Goal: Transaction & Acquisition: Obtain resource

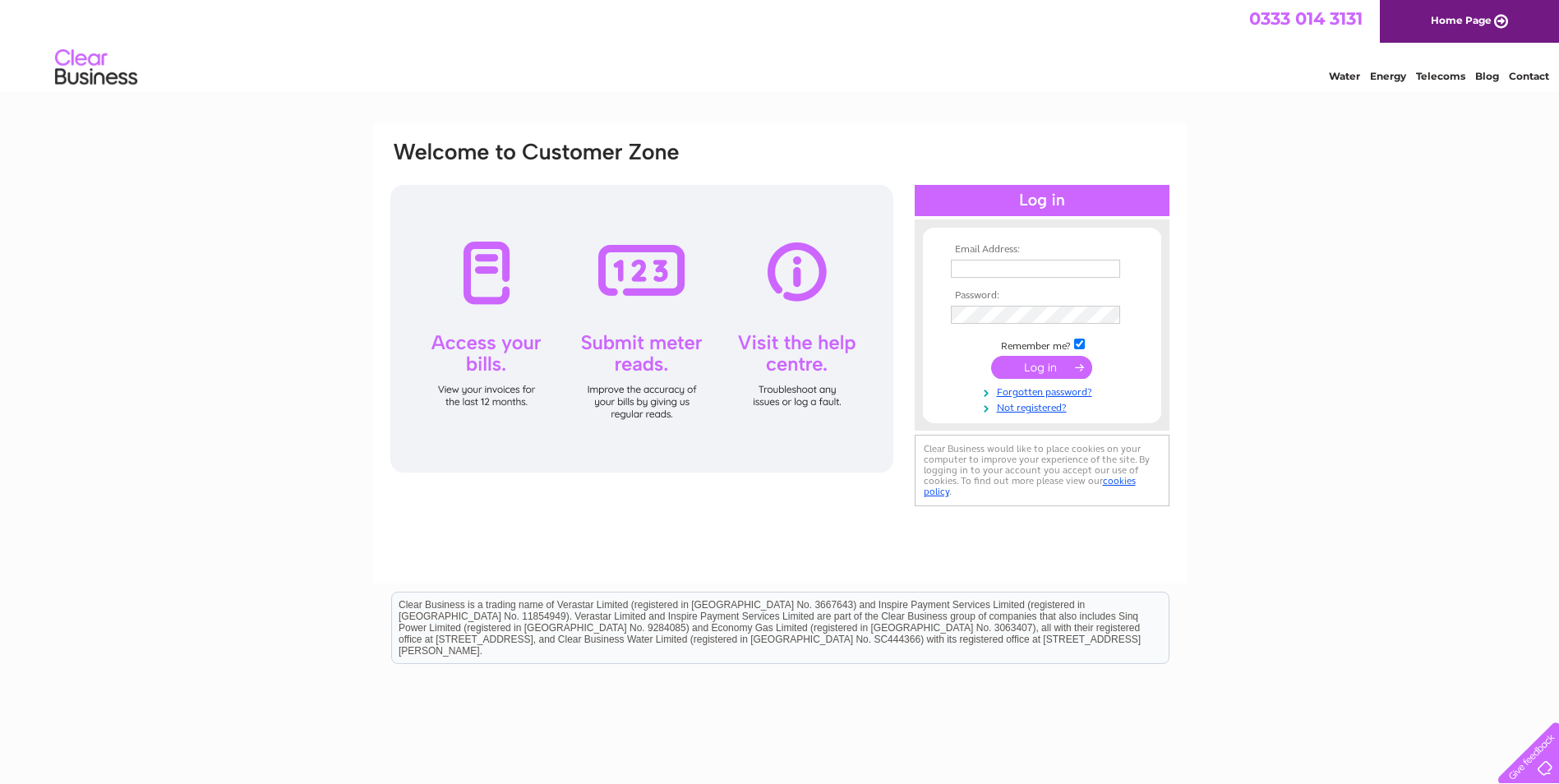
type input "accounts@condatis.com"
click at [1051, 370] on input "submit" at bounding box center [1041, 367] width 101 height 23
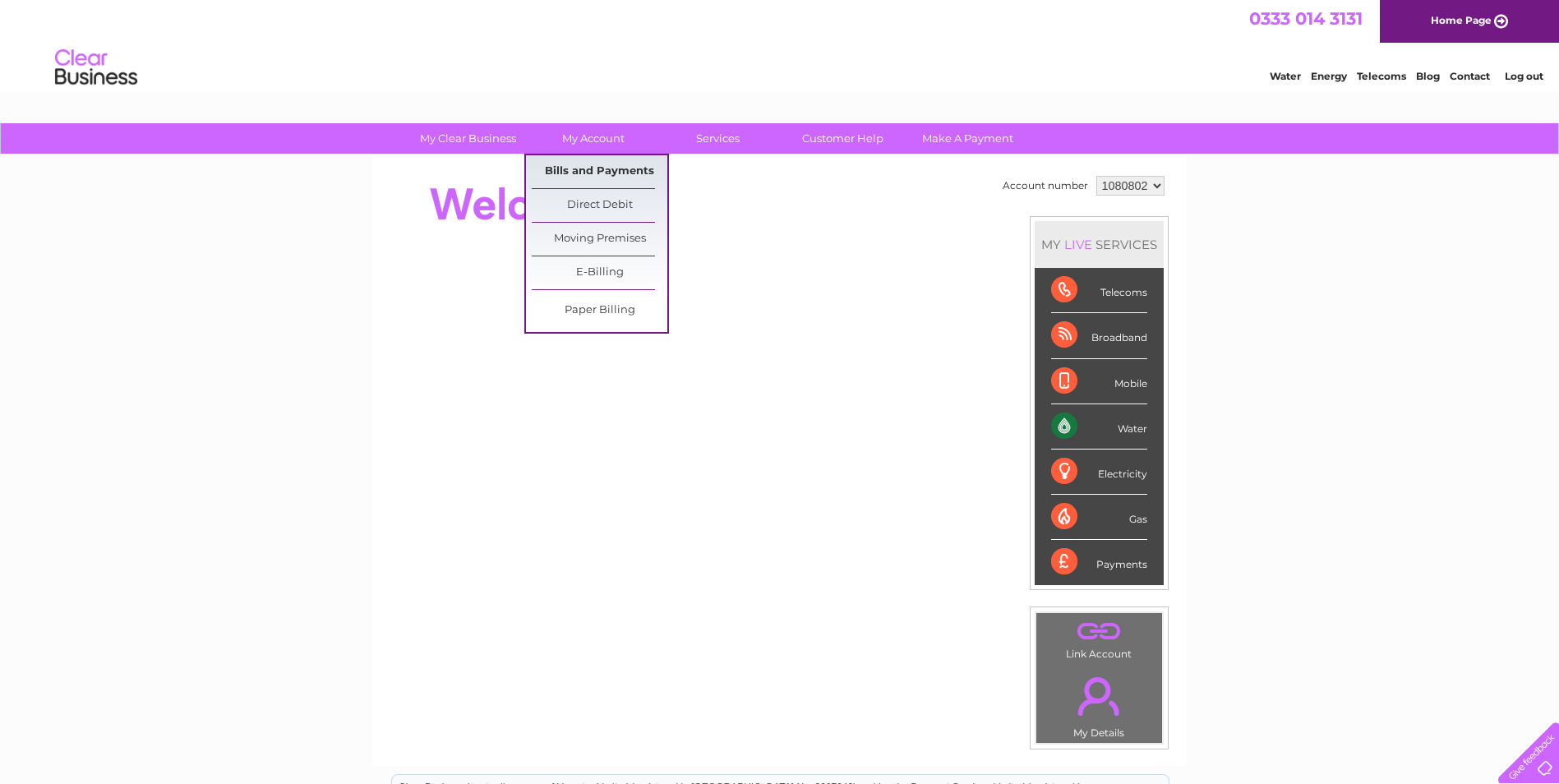
click at [585, 159] on link "Bills and Payments" at bounding box center [599, 172] width 135 height 33
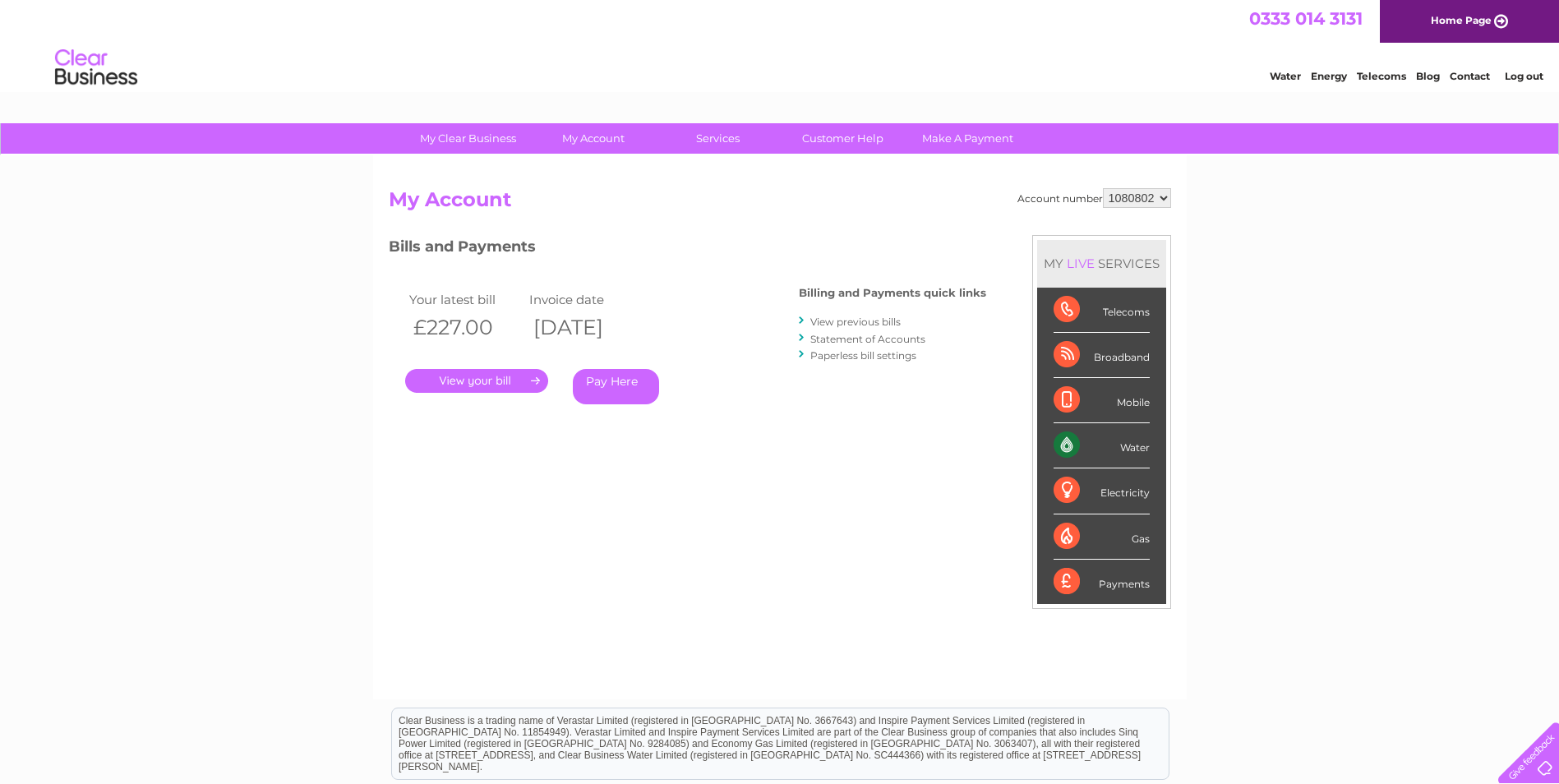
click at [515, 378] on link "." at bounding box center [476, 381] width 143 height 24
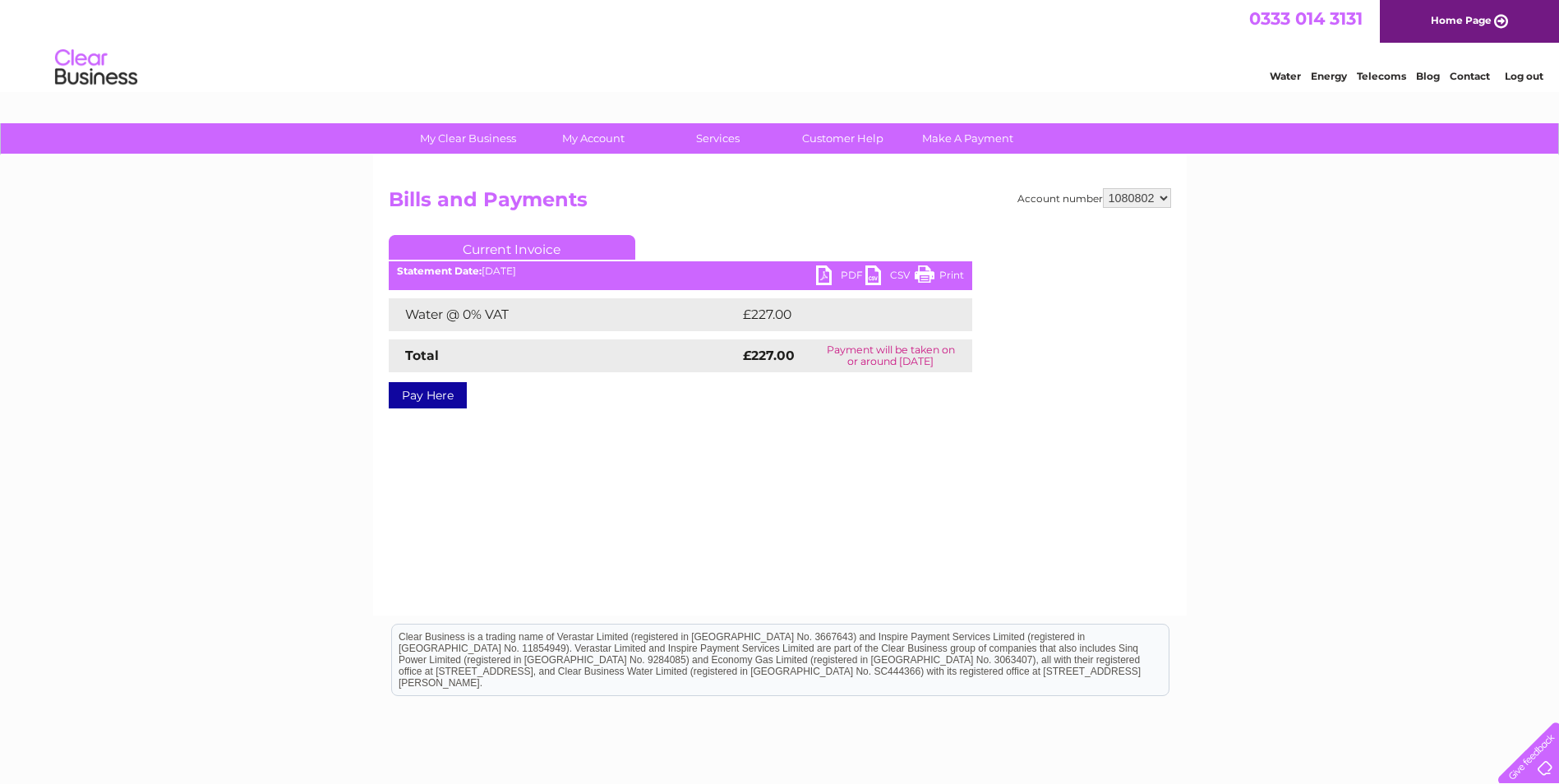
click at [826, 273] on link "PDF" at bounding box center [840, 277] width 49 height 24
